Goal: Transaction & Acquisition: Purchase product/service

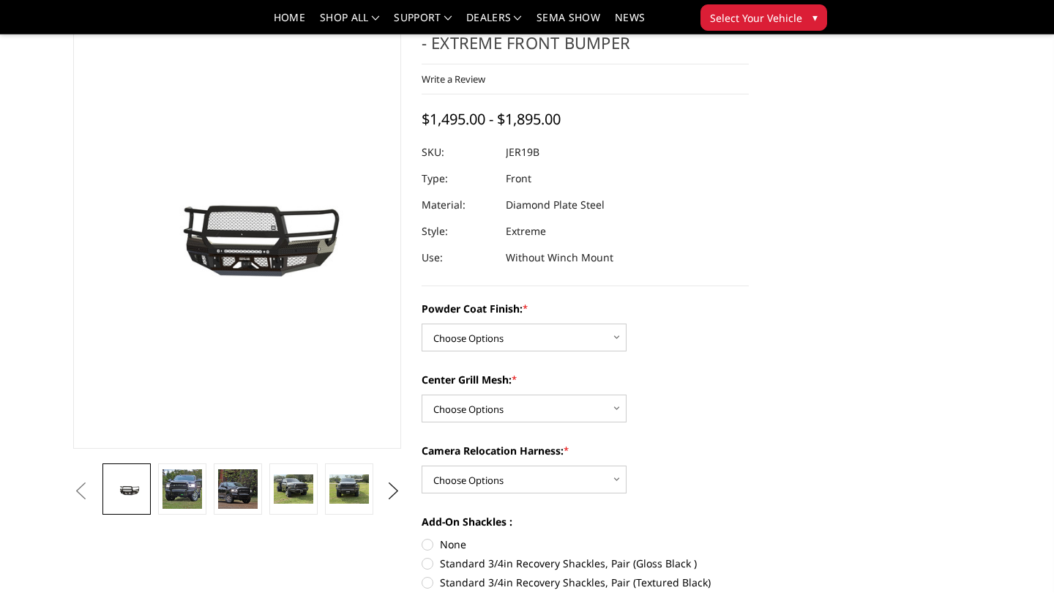
scroll to position [67, 0]
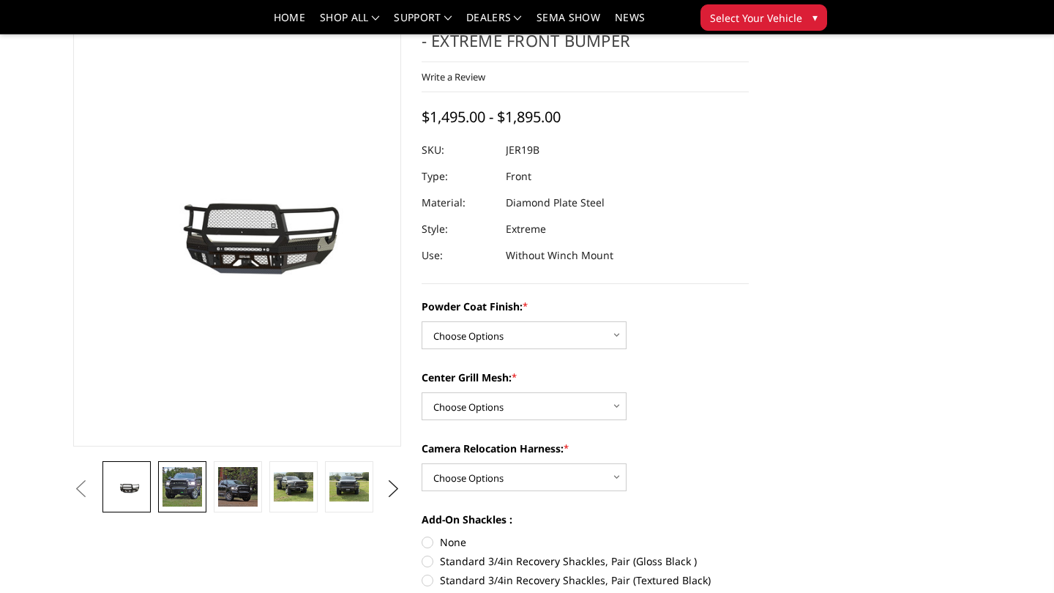
click at [193, 483] on img at bounding box center [183, 487] width 40 height 40
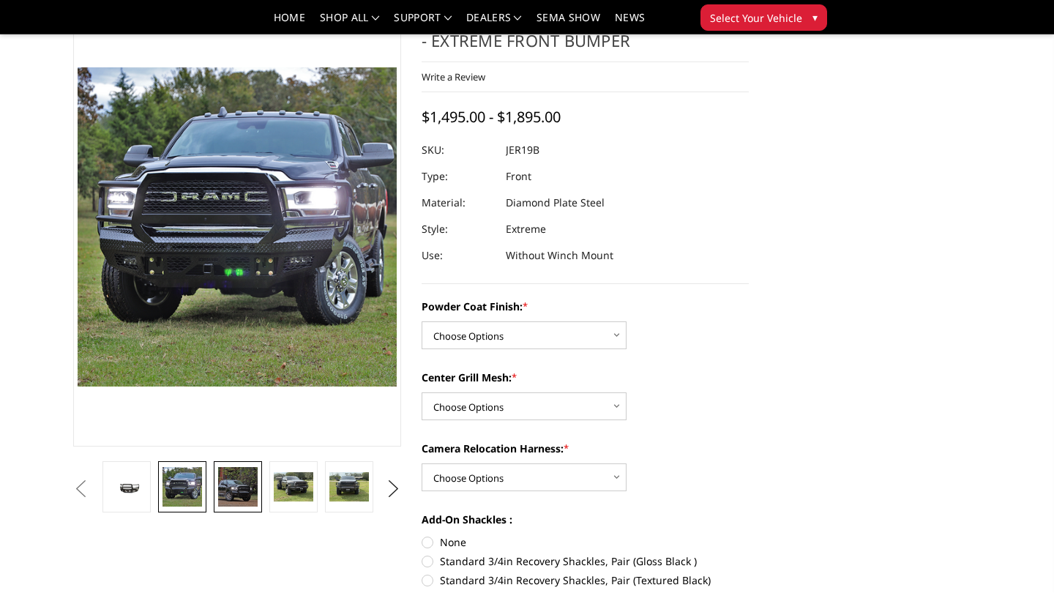
click at [232, 483] on img at bounding box center [238, 487] width 40 height 40
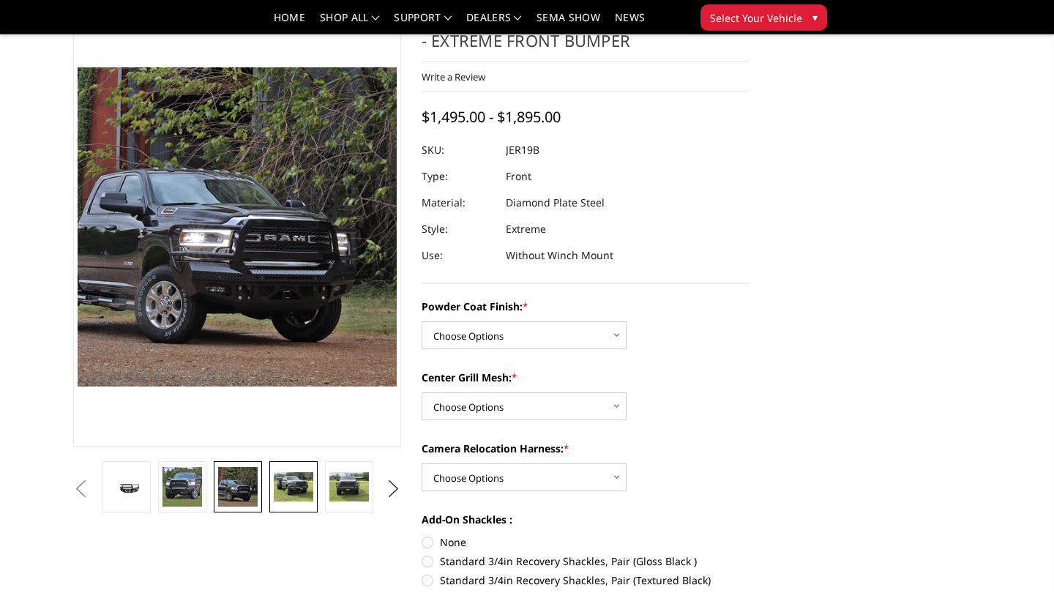
click at [297, 491] on img at bounding box center [294, 487] width 40 height 30
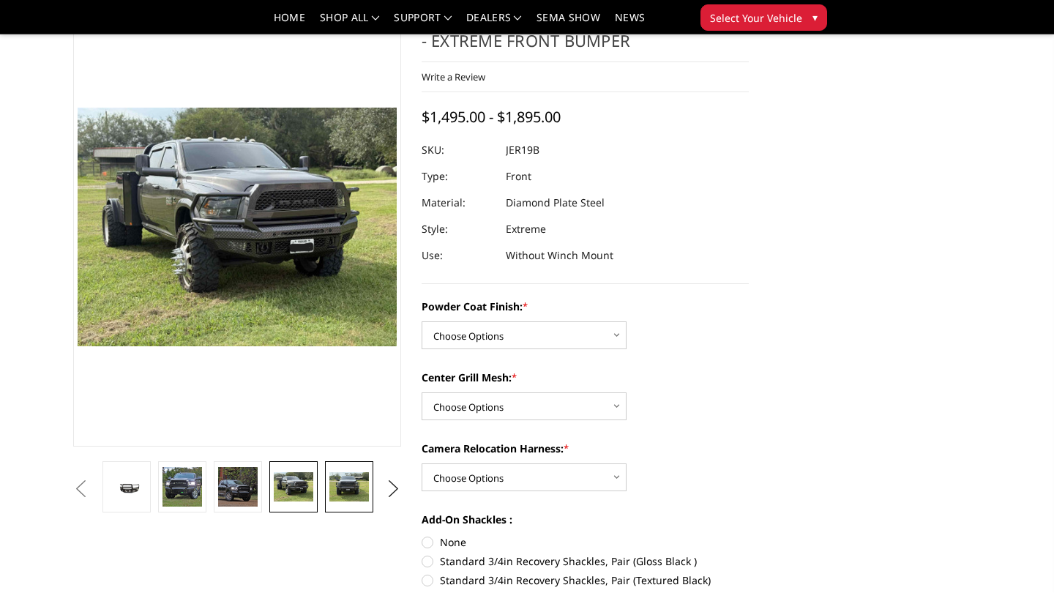
click at [355, 484] on img at bounding box center [349, 487] width 40 height 30
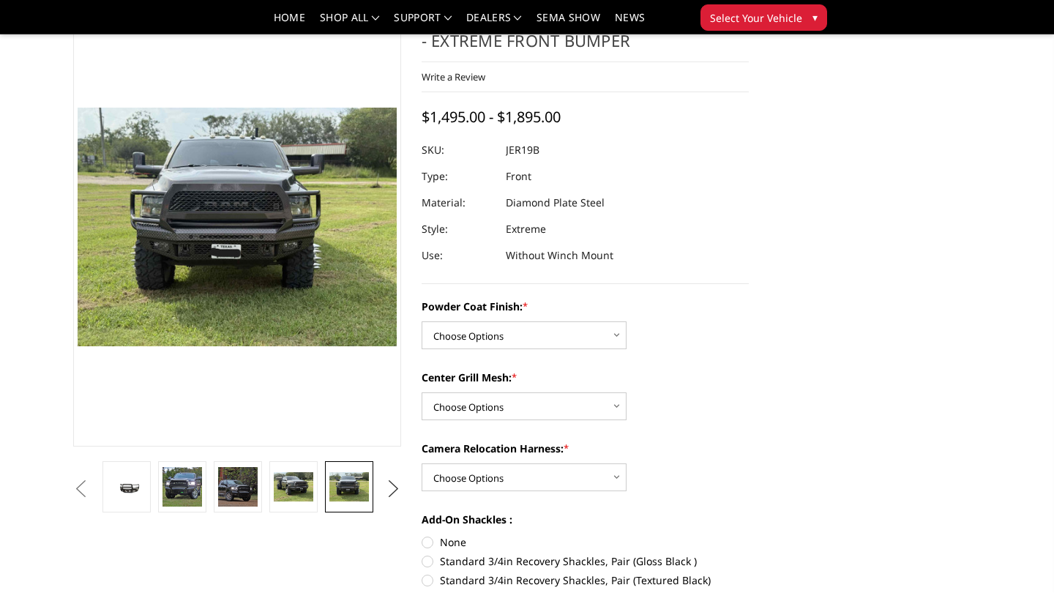
click at [391, 488] on button "Next" at bounding box center [393, 489] width 22 height 22
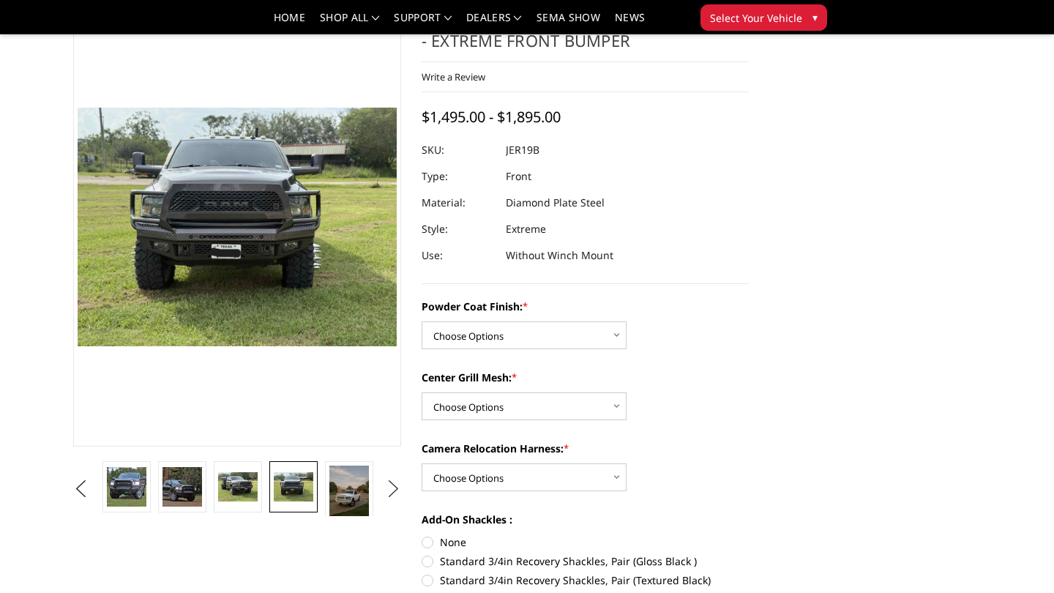
click at [398, 484] on button "Next" at bounding box center [393, 489] width 22 height 22
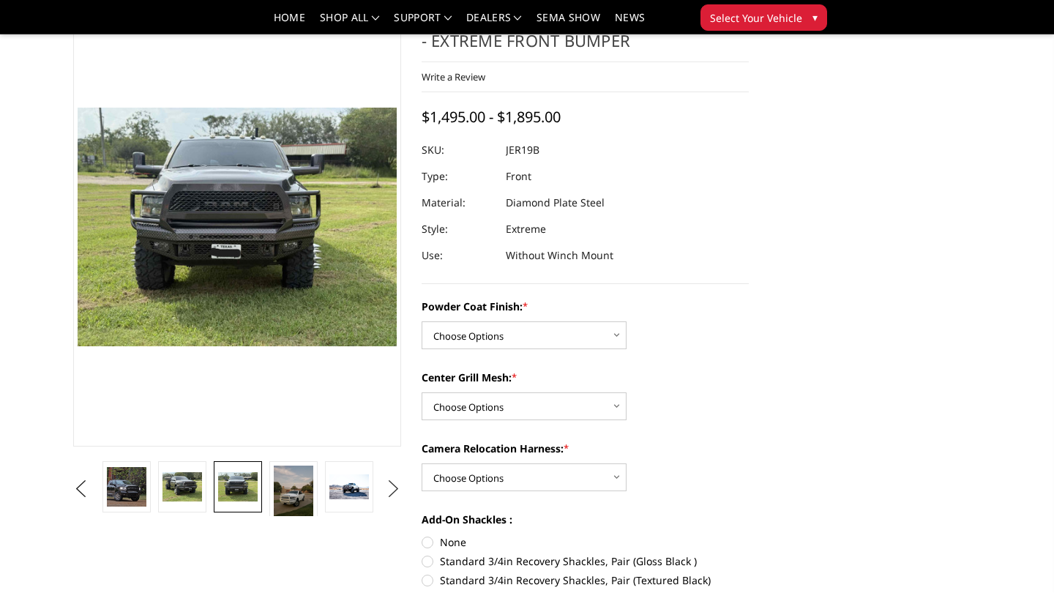
click at [398, 484] on button "Next" at bounding box center [393, 489] width 22 height 22
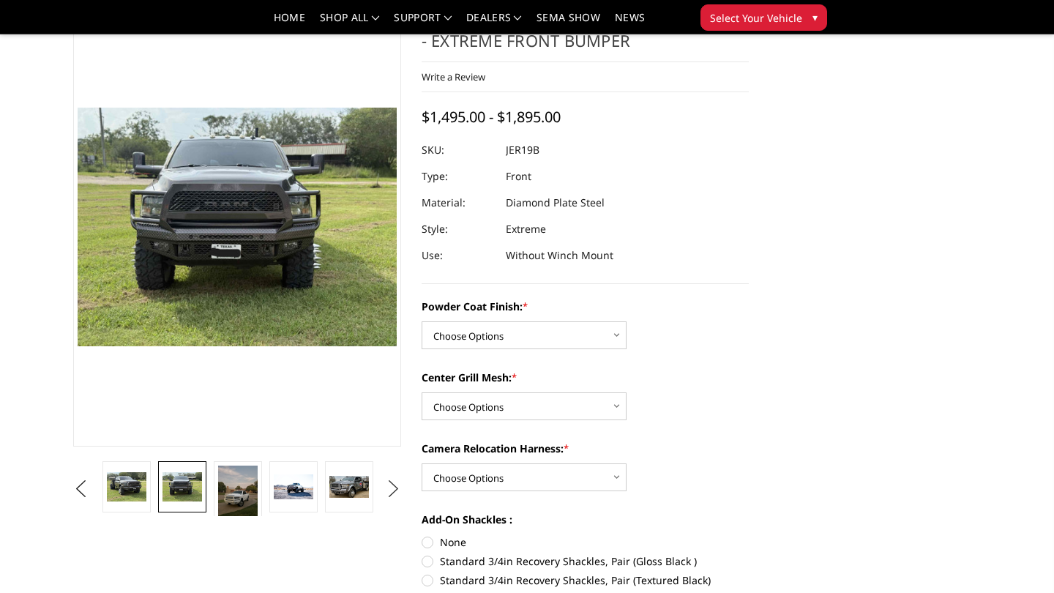
click at [398, 484] on button "Next" at bounding box center [393, 489] width 22 height 22
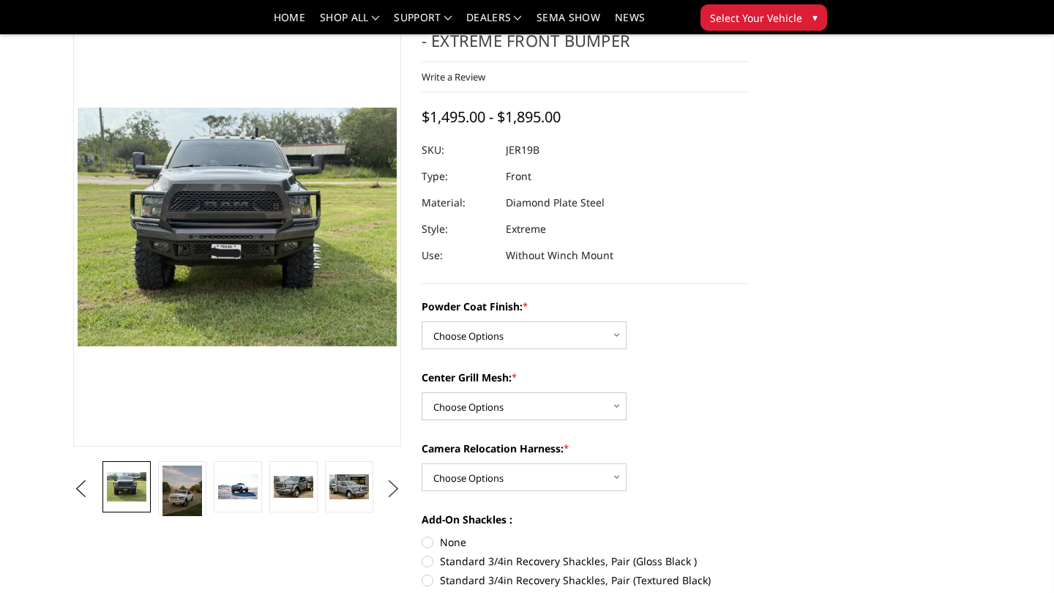
click at [398, 484] on button "Next" at bounding box center [393, 489] width 22 height 22
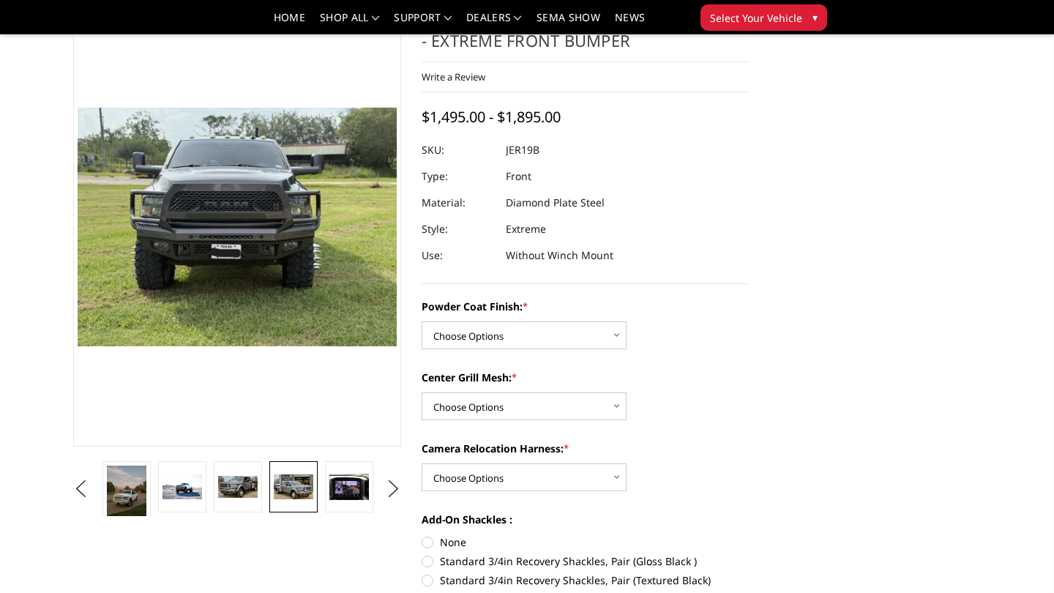
click at [303, 484] on img at bounding box center [294, 487] width 40 height 26
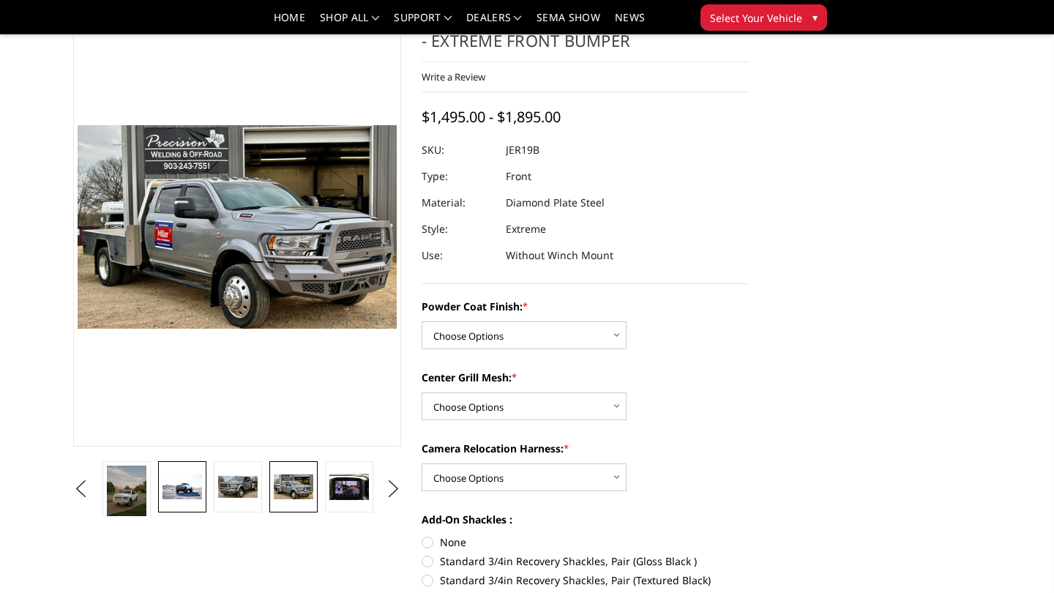
click at [185, 485] on img at bounding box center [183, 486] width 40 height 25
